Goal: Check status

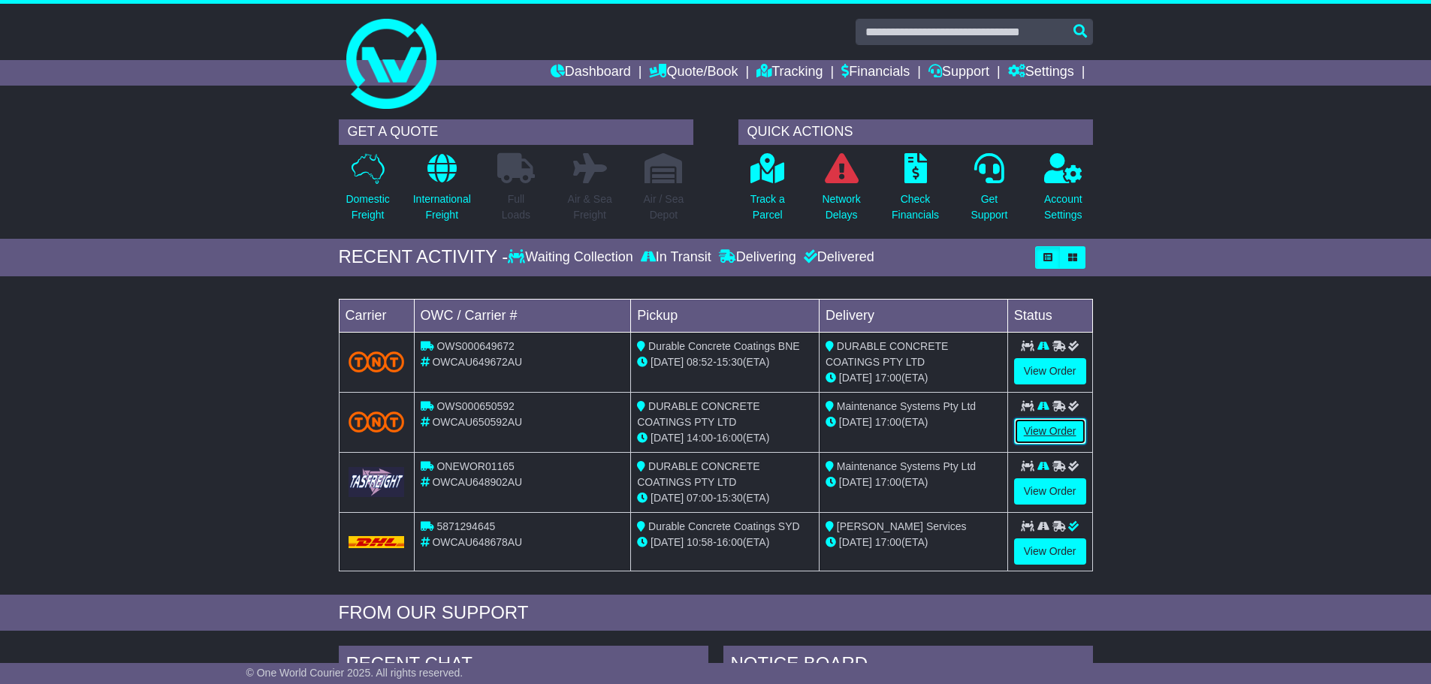
click at [1031, 426] on link "View Order" at bounding box center [1050, 431] width 72 height 26
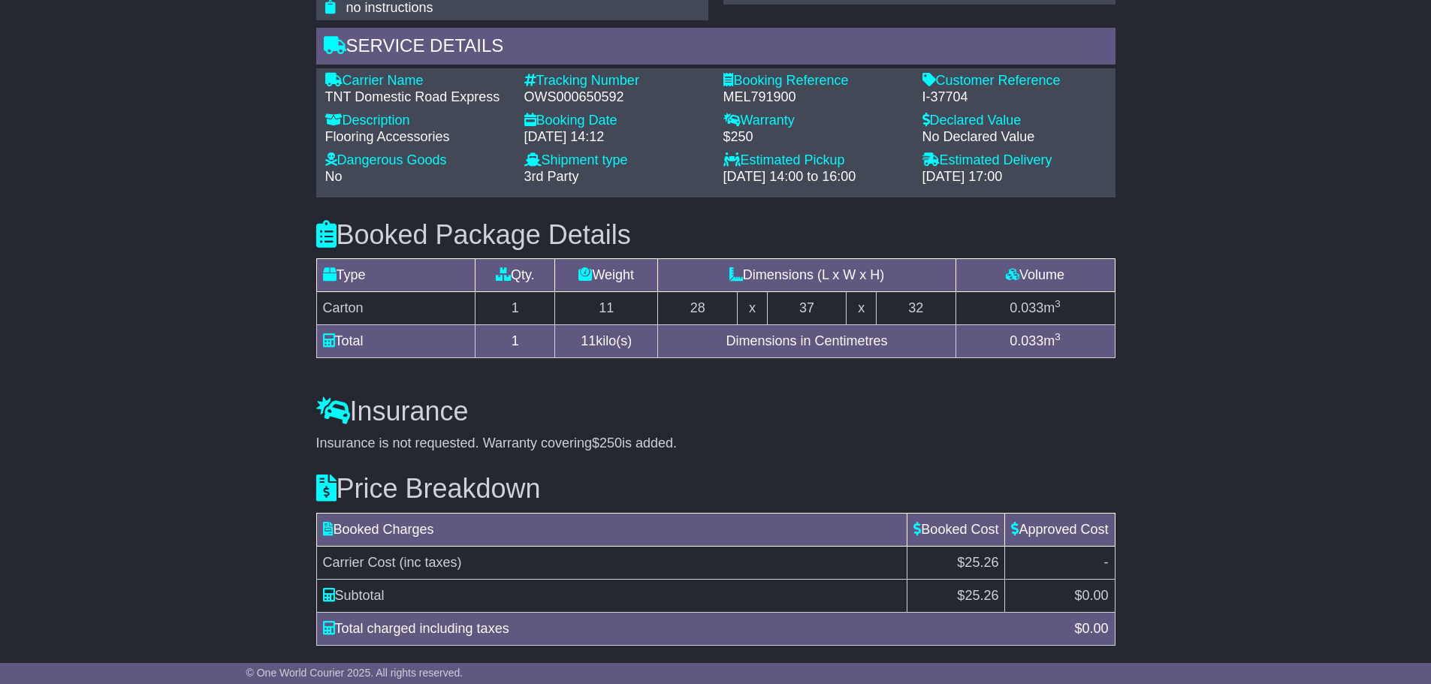
scroll to position [1081, 0]
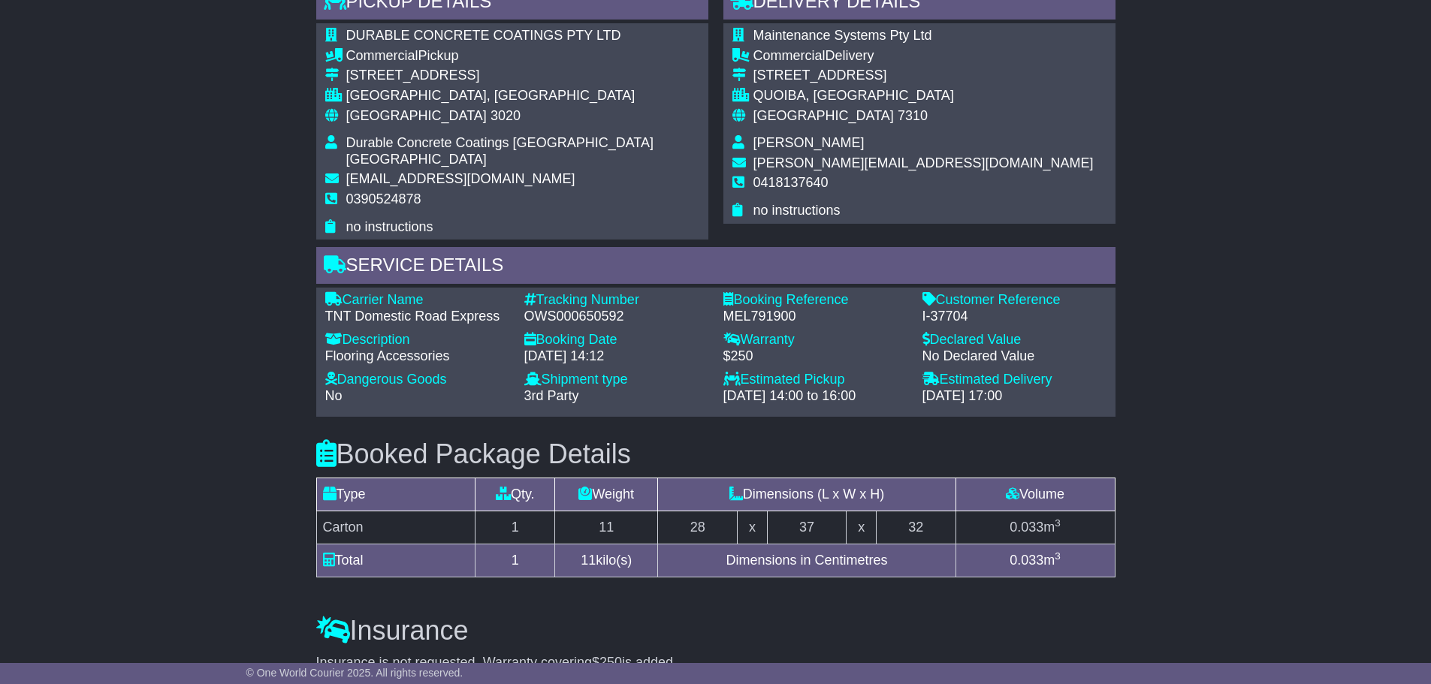
drag, startPoint x: 246, startPoint y: 367, endPoint x: 249, endPoint y: 382, distance: 15.5
click at [569, 308] on div "OWS000650592" at bounding box center [616, 316] width 184 height 17
copy div "OWS000650592"
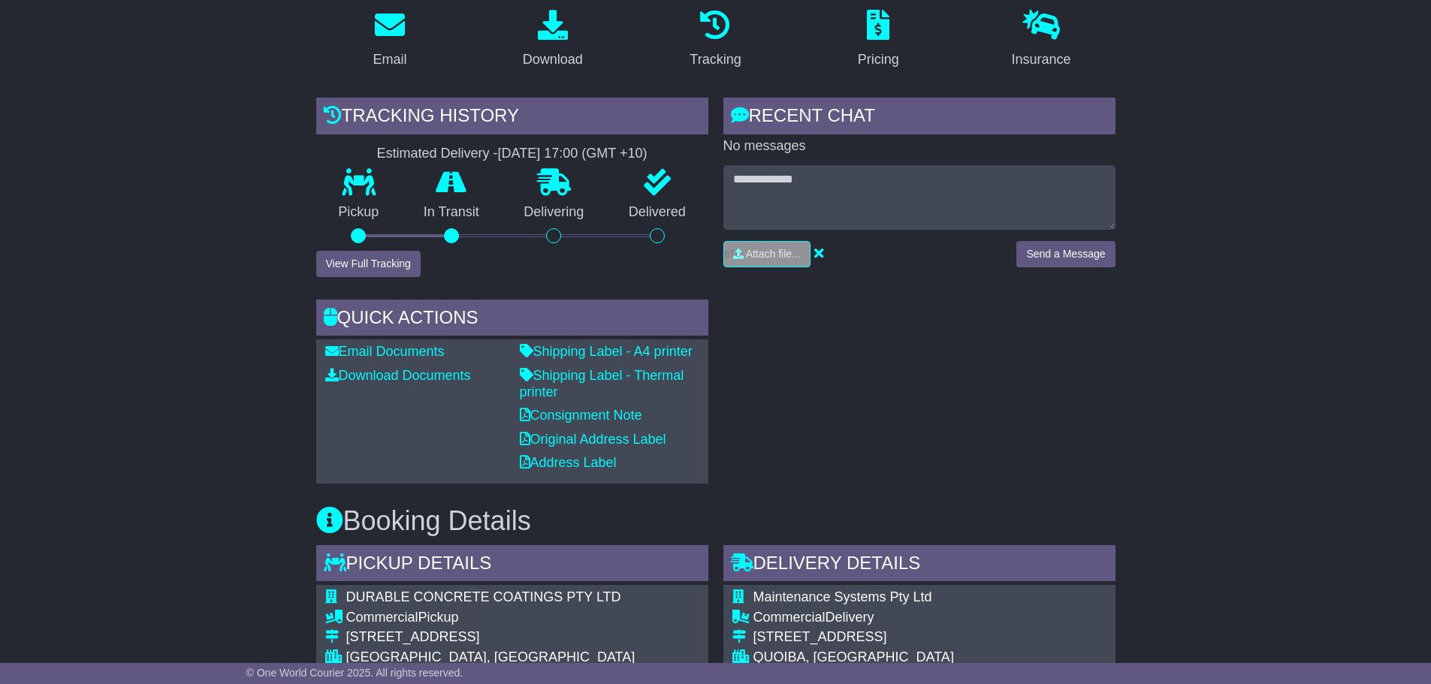
scroll to position [255, 0]
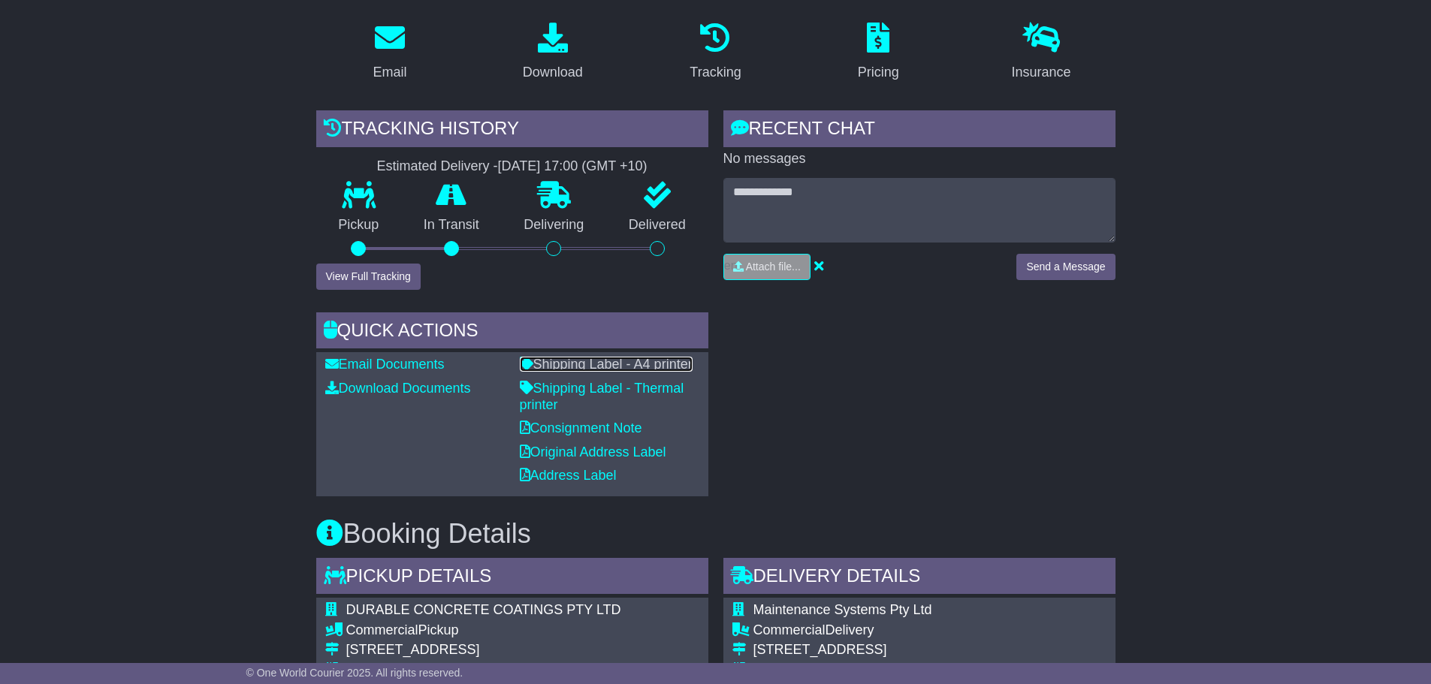
click at [622, 365] on link "Shipping Label - A4 printer" at bounding box center [606, 364] width 173 height 15
